Goal: Task Accomplishment & Management: Use online tool/utility

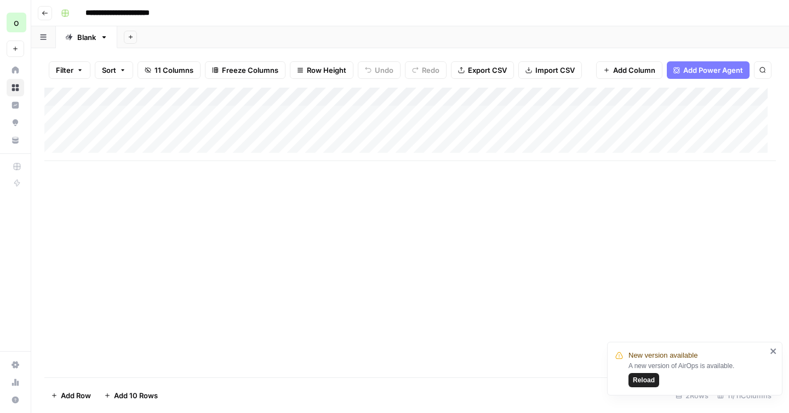
click at [43, 16] on icon "button" at bounding box center [45, 13] width 7 height 7
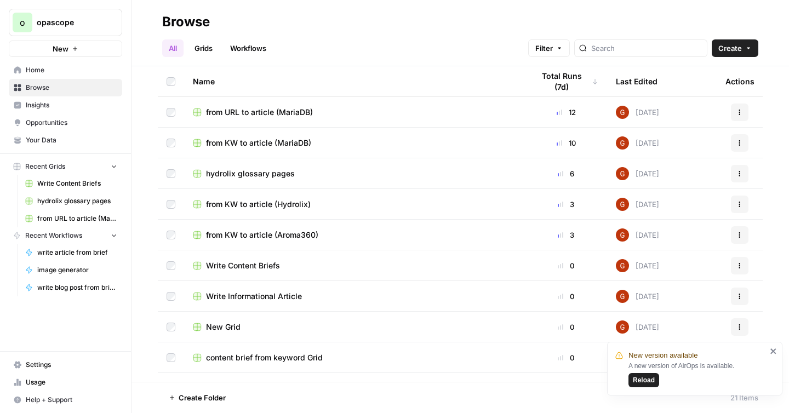
click at [644, 380] on span "Reload" at bounding box center [644, 380] width 22 height 10
click at [278, 140] on span "from KW to article (MariaDB)" at bounding box center [258, 143] width 105 height 11
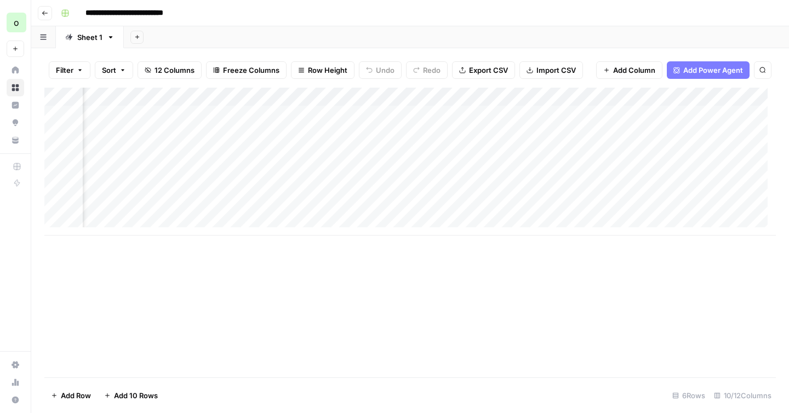
scroll to position [0, 280]
click at [586, 207] on div "Add Column" at bounding box center [410, 162] width 732 height 148
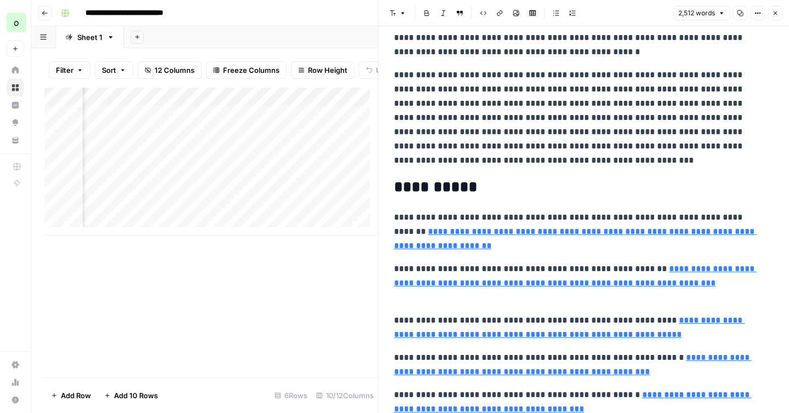
scroll to position [3653, 0]
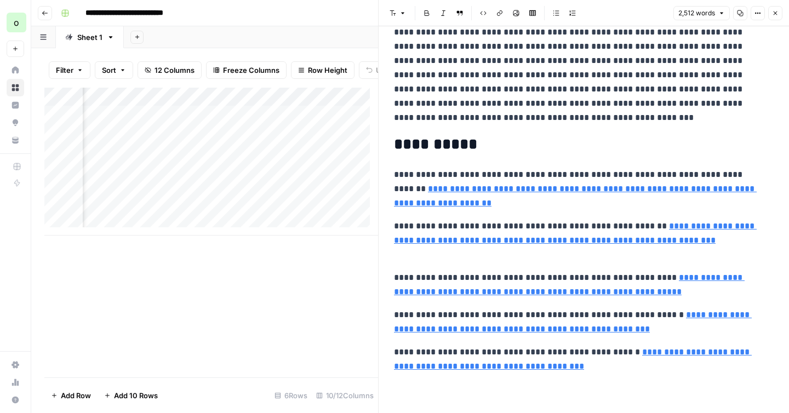
click at [778, 13] on span "Close" at bounding box center [778, 13] width 1 height 1
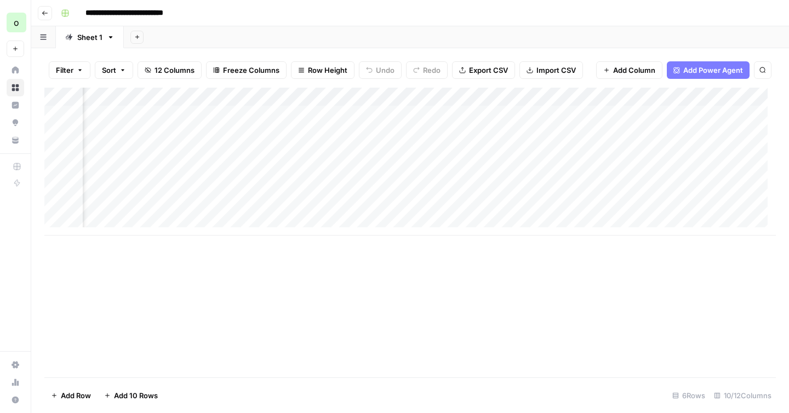
click at [546, 96] on div "Add Column" at bounding box center [410, 162] width 732 height 148
click at [482, 266] on div "Add Column" at bounding box center [410, 233] width 732 height 290
click at [251, 98] on div "Add Column" at bounding box center [410, 162] width 732 height 148
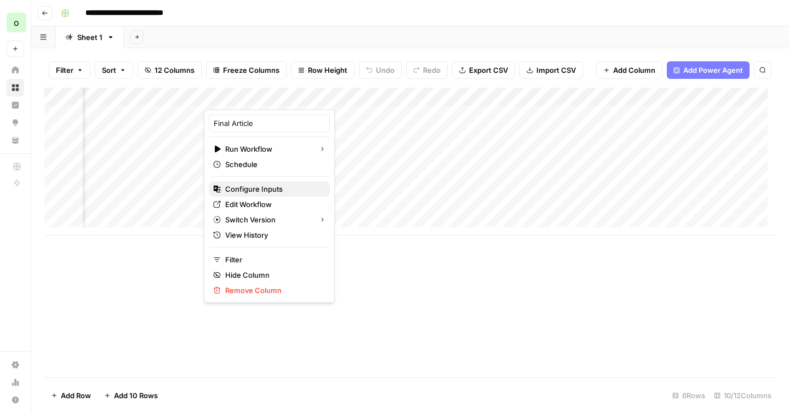
click at [265, 193] on span "Configure Inputs" at bounding box center [273, 189] width 96 height 11
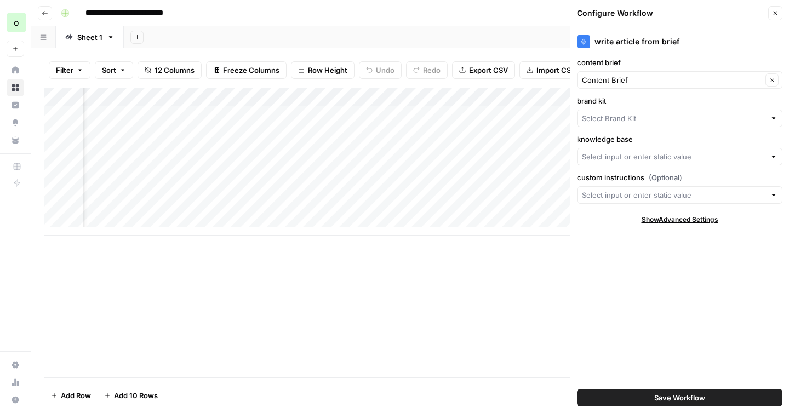
type input "MariaDB"
type input "MariaDB KB"
click at [346, 259] on div "Add Column" at bounding box center [410, 233] width 732 height 290
click at [776, 13] on icon "button" at bounding box center [775, 13] width 7 height 7
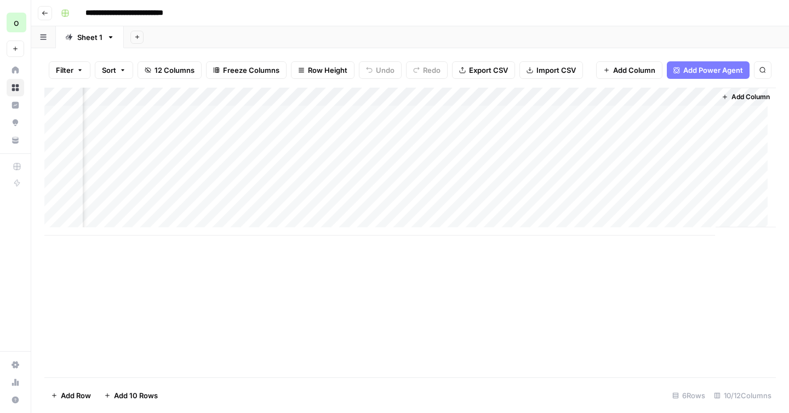
scroll to position [0, 477]
click at [498, 209] on div "Add Column" at bounding box center [410, 162] width 732 height 148
click at [466, 98] on div "Add Column" at bounding box center [410, 162] width 732 height 148
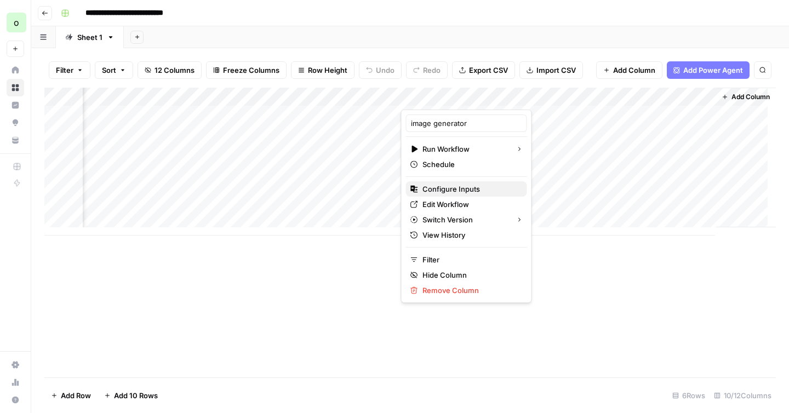
click at [444, 190] on span "Configure Inputs" at bounding box center [470, 189] width 96 height 11
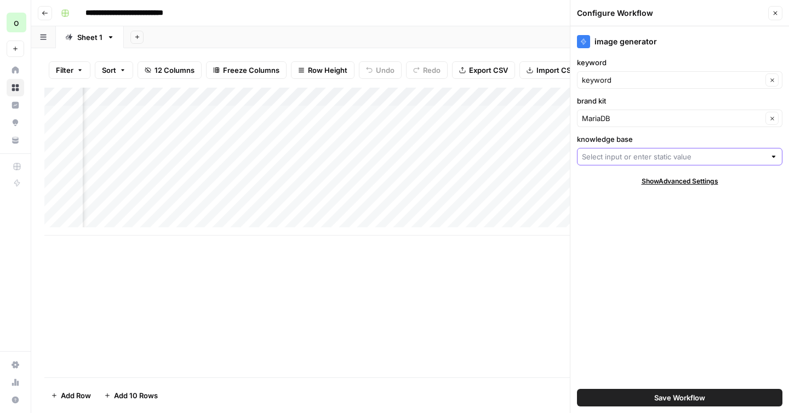
click at [617, 161] on input "knowledge base" at bounding box center [674, 156] width 184 height 11
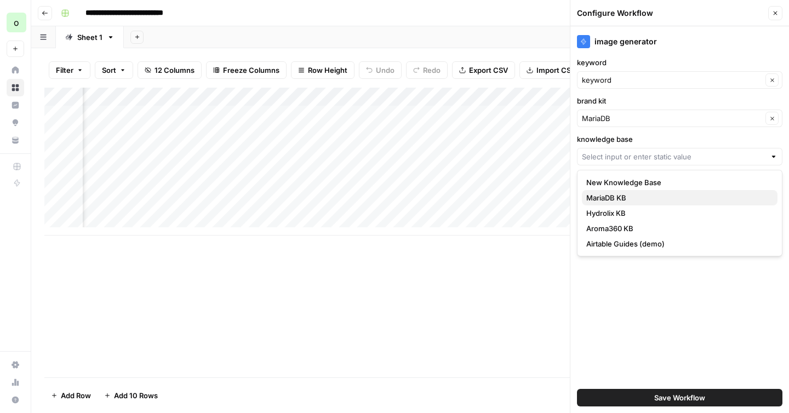
click at [613, 199] on span "MariaDB KB" at bounding box center [677, 197] width 182 height 11
type input "MariaDB KB"
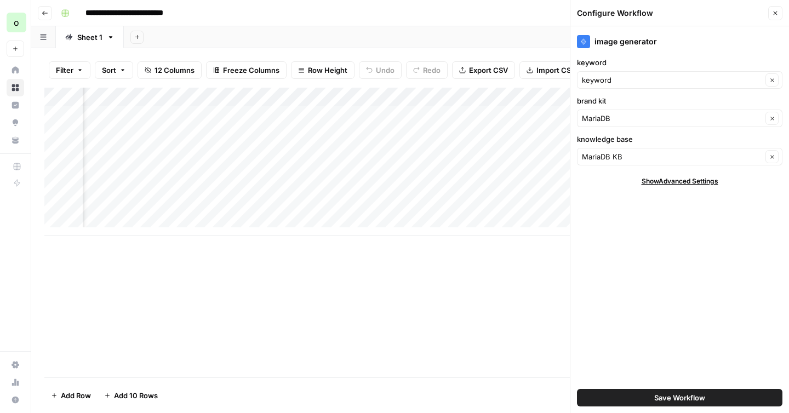
click at [646, 393] on button "Save Workflow" at bounding box center [679, 398] width 205 height 18
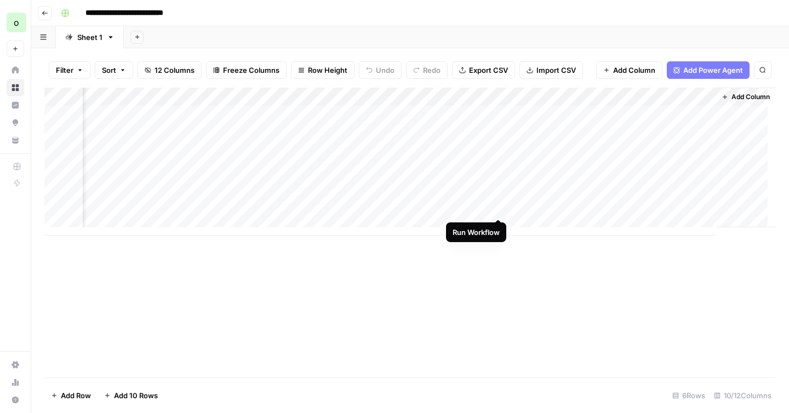
click at [501, 209] on div "Add Column" at bounding box center [410, 162] width 732 height 148
click at [747, 99] on span "Add Column" at bounding box center [751, 97] width 38 height 10
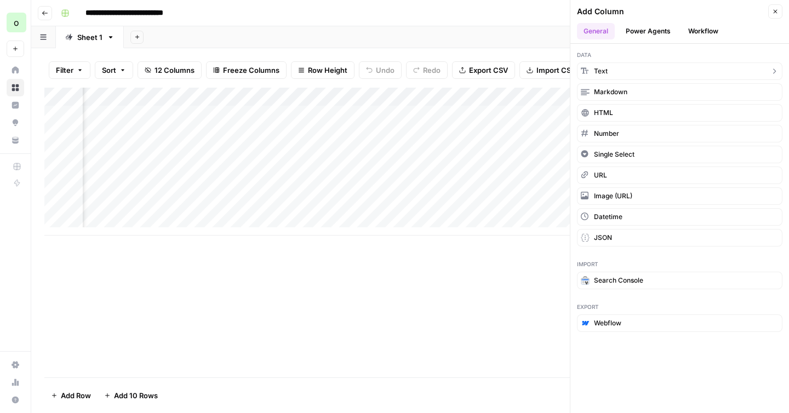
click at [667, 75] on button "Text" at bounding box center [679, 71] width 205 height 18
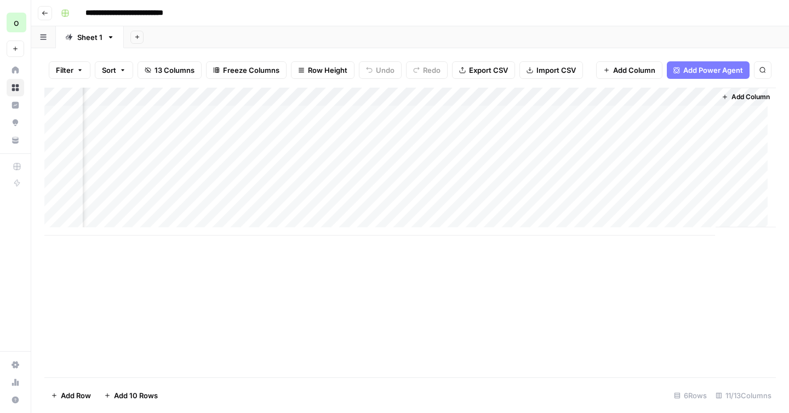
scroll to position [0, 635]
click at [604, 98] on div "Add Column" at bounding box center [410, 162] width 732 height 148
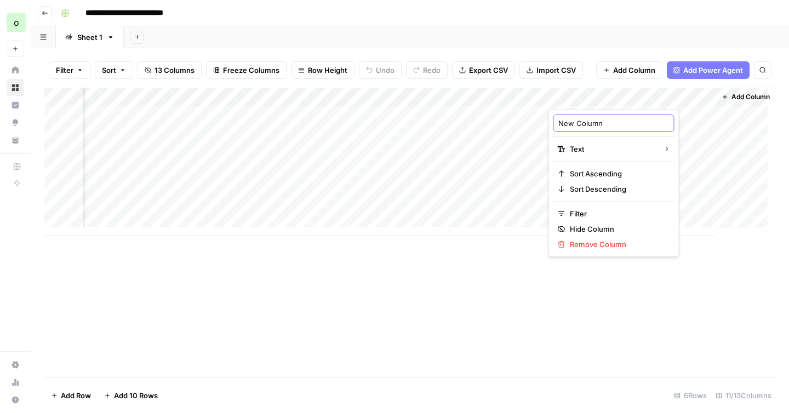
click at [595, 124] on input "New Column" at bounding box center [613, 123] width 111 height 11
type input "Custom Instructions"
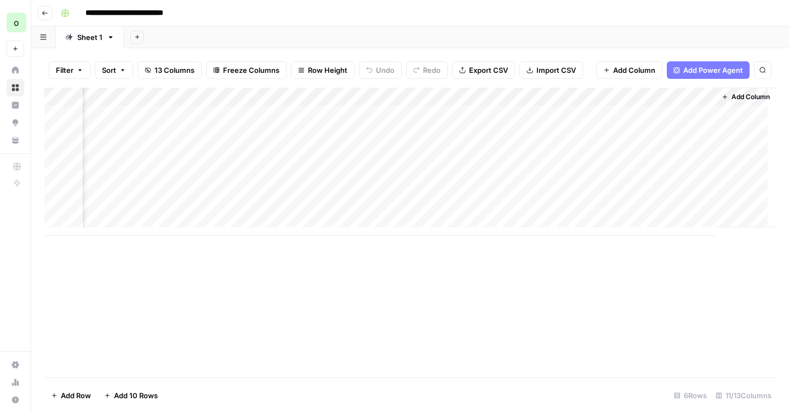
click at [585, 208] on div "Add Column" at bounding box center [410, 162] width 732 height 148
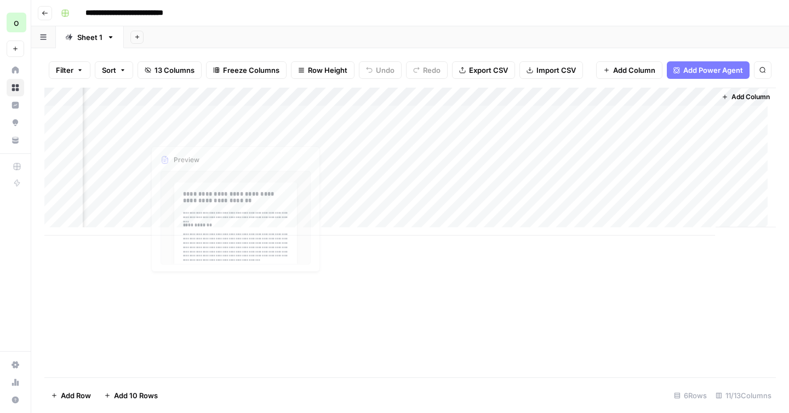
drag, startPoint x: 619, startPoint y: 98, endPoint x: 223, endPoint y: 121, distance: 396.8
click at [223, 121] on div "Add Column" at bounding box center [410, 162] width 732 height 148
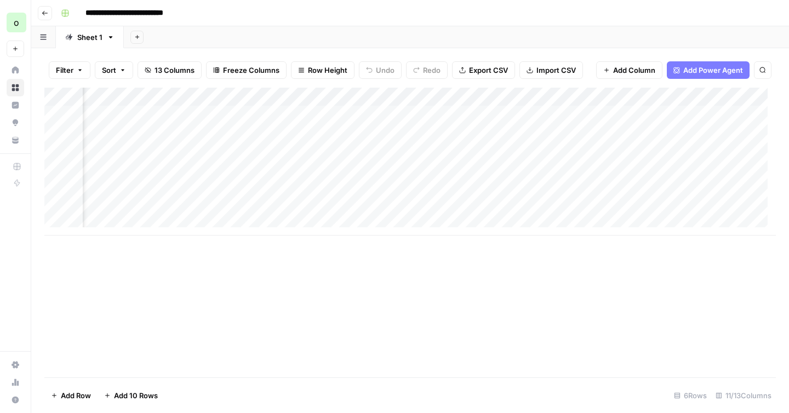
scroll to position [0, 347]
drag, startPoint x: 475, startPoint y: 93, endPoint x: 214, endPoint y: 100, distance: 260.9
click at [213, 100] on div "Add Column" at bounding box center [410, 162] width 732 height 148
click at [208, 213] on div "Add Column" at bounding box center [410, 162] width 732 height 148
click at [209, 210] on div "Add Column" at bounding box center [410, 162] width 732 height 148
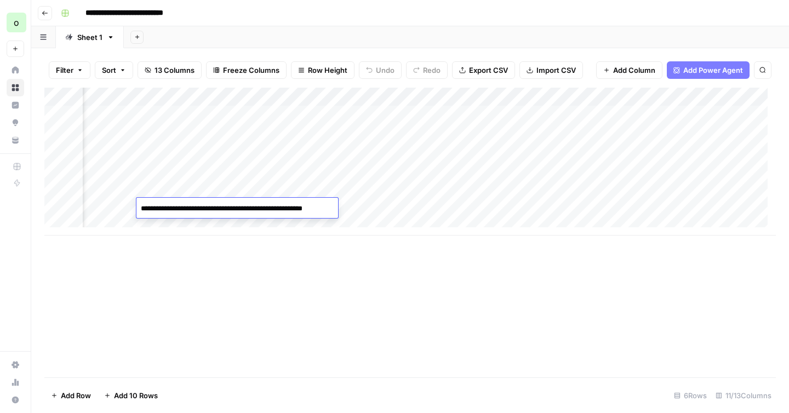
type textarea "**********"
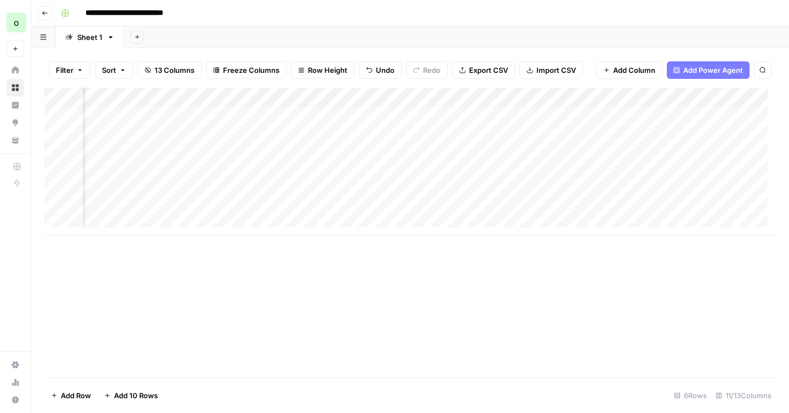
scroll to position [8, 335]
click at [214, 199] on div "Add Column" at bounding box center [410, 162] width 732 height 148
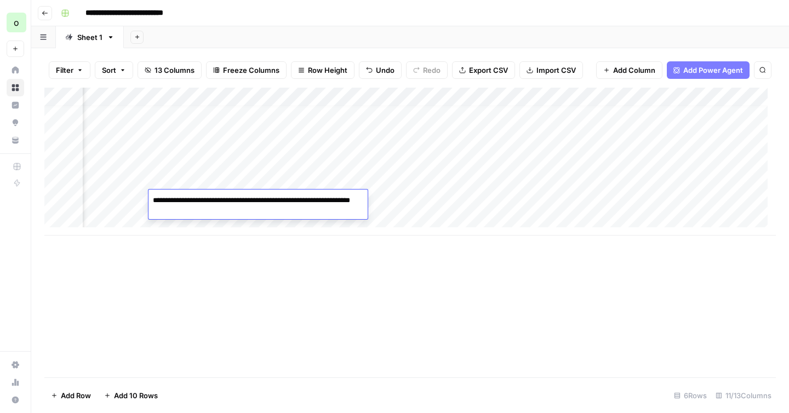
type textarea "**********"
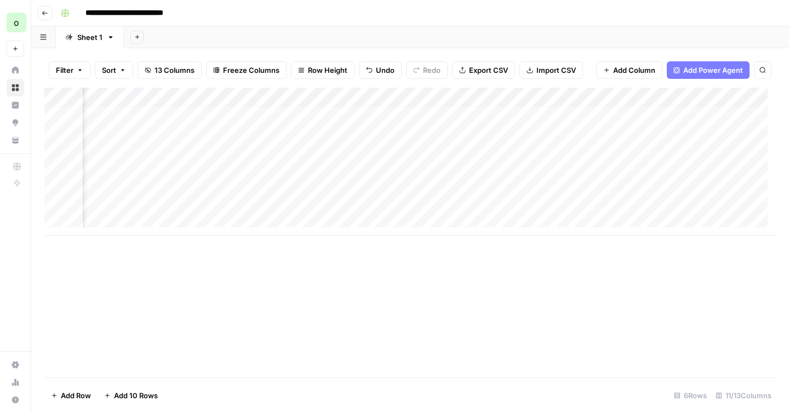
scroll to position [8, 387]
click at [344, 200] on div "Add Column" at bounding box center [410, 162] width 732 height 148
click at [343, 199] on div "Add Column" at bounding box center [410, 162] width 732 height 148
click at [292, 199] on div "Add Column" at bounding box center [410, 162] width 732 height 148
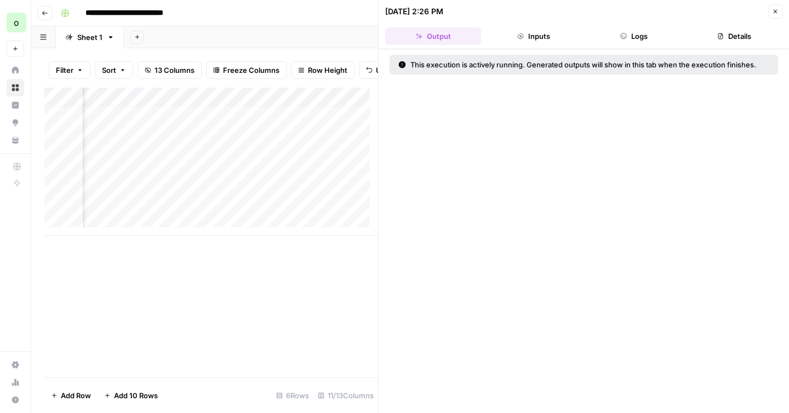
click at [629, 41] on button "Logs" at bounding box center [634, 36] width 96 height 18
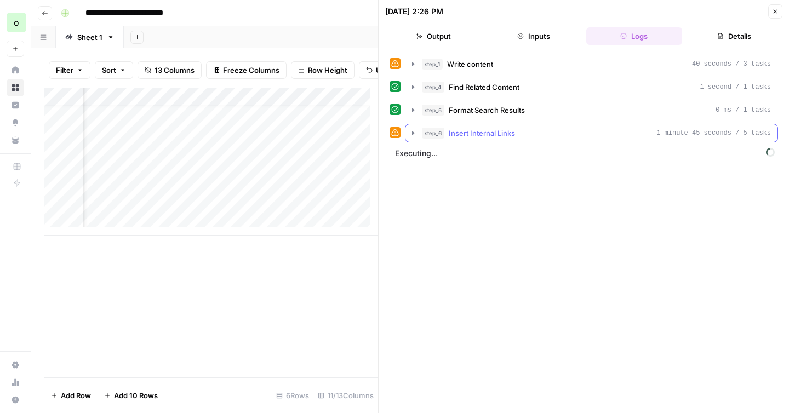
click at [415, 135] on icon "button" at bounding box center [413, 133] width 9 height 9
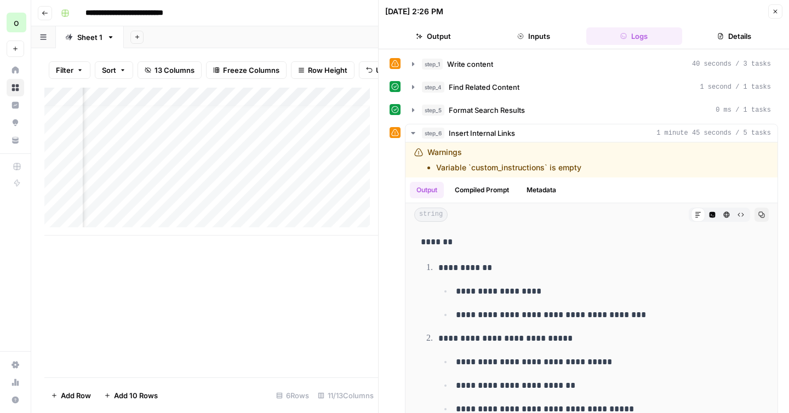
click at [296, 106] on div "Add Column" at bounding box center [211, 162] width 334 height 148
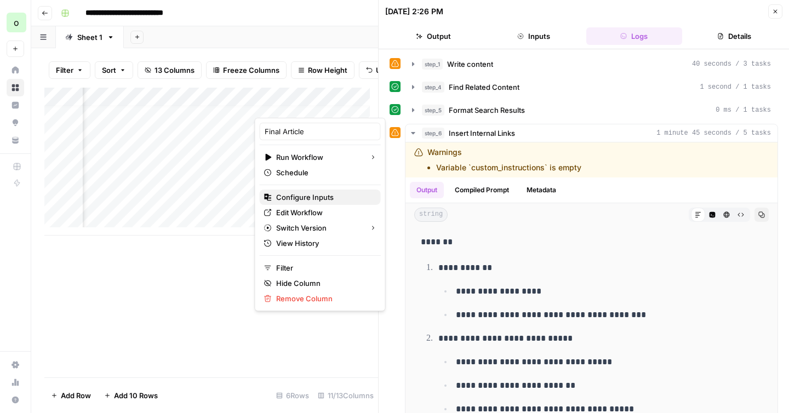
click at [303, 196] on span "Configure Inputs" at bounding box center [324, 197] width 96 height 11
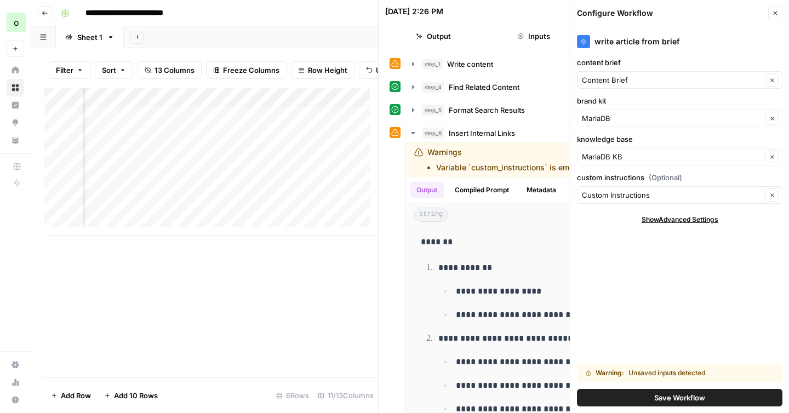
click at [689, 394] on span "Save Workflow" at bounding box center [679, 397] width 51 height 11
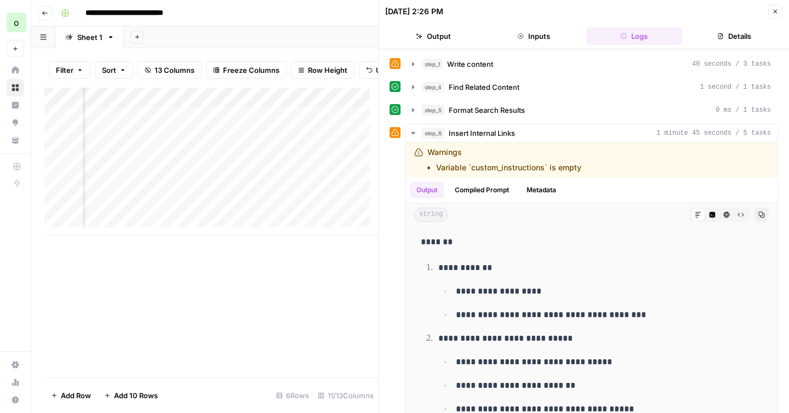
click at [775, 15] on button "Close" at bounding box center [775, 11] width 14 height 14
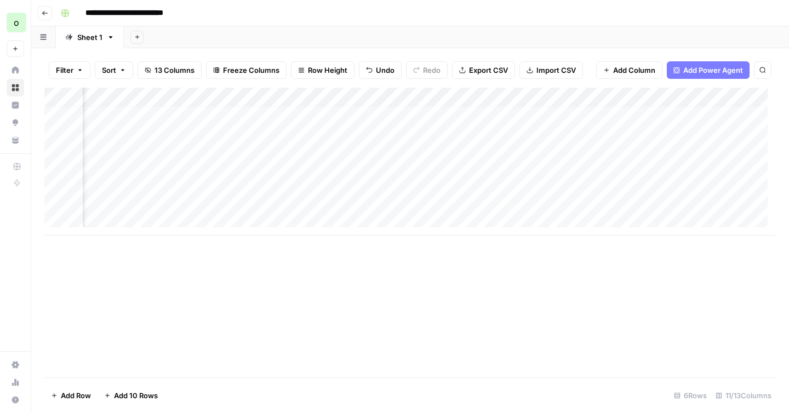
click at [705, 201] on div "Add Column" at bounding box center [410, 162] width 732 height 148
click at [735, 201] on div "Add Column" at bounding box center [410, 162] width 732 height 148
